Goal: Task Accomplishment & Management: Use online tool/utility

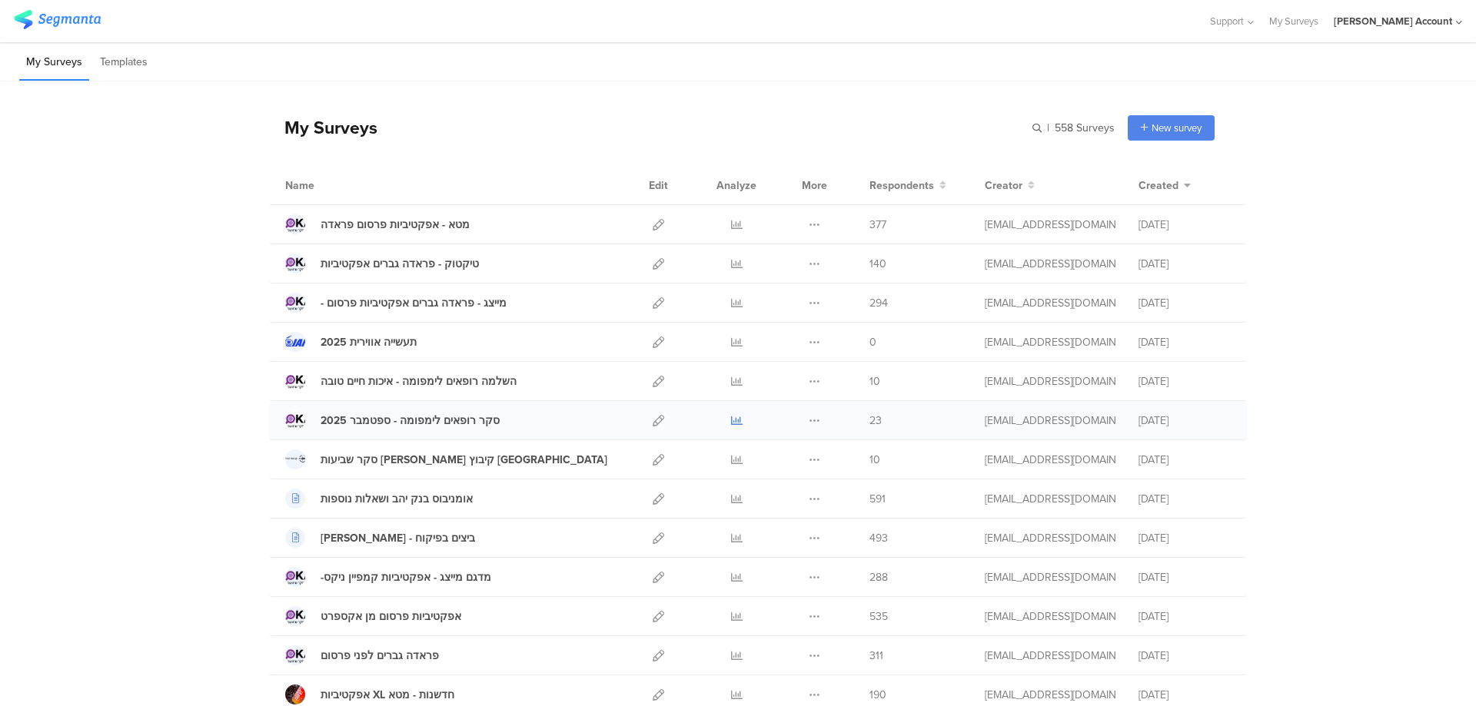
click at [731, 421] on icon at bounding box center [737, 421] width 12 height 12
click at [722, 265] on div at bounding box center [736, 263] width 46 height 38
click at [731, 265] on icon at bounding box center [737, 264] width 12 height 12
